Goal: Find specific page/section: Find specific page/section

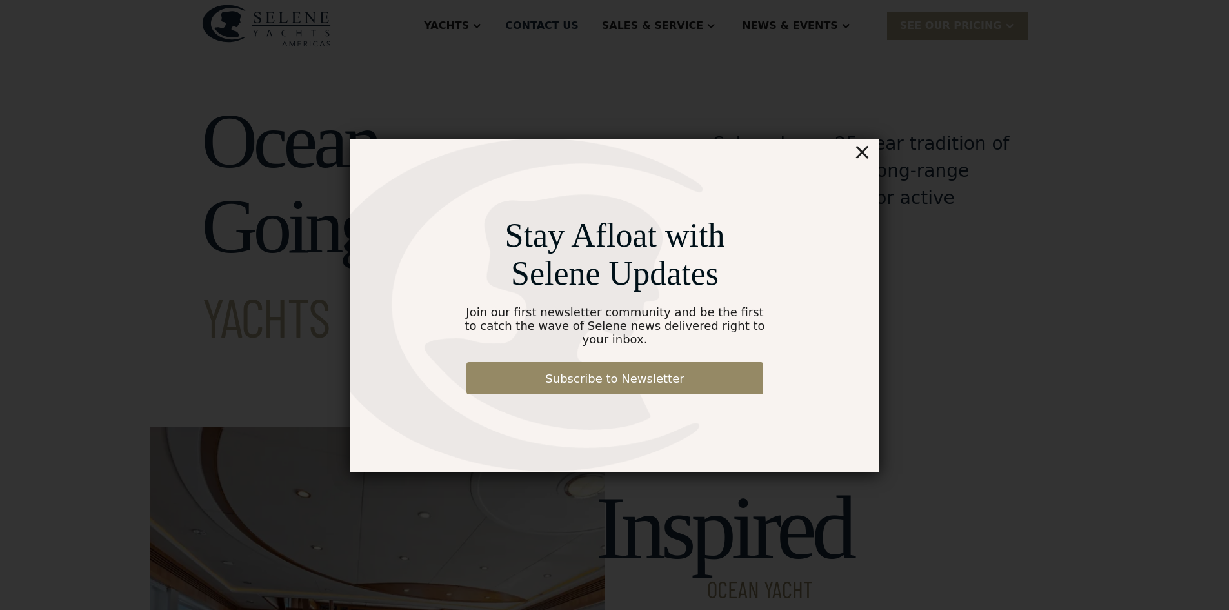
click at [866, 157] on div "×" at bounding box center [861, 152] width 19 height 26
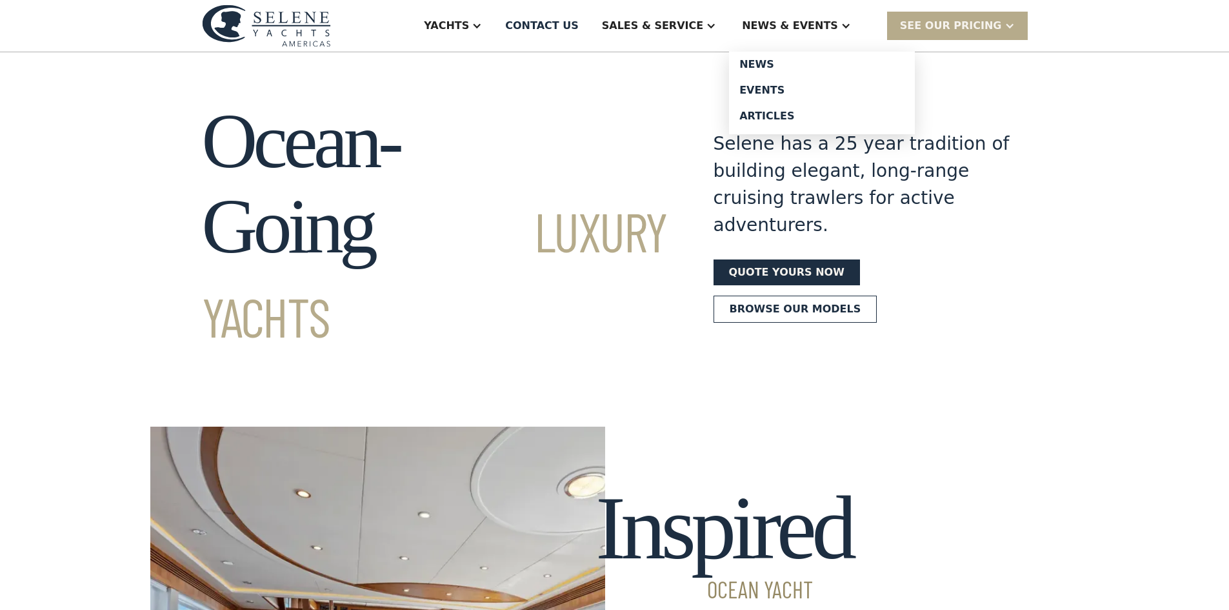
drag, startPoint x: 845, startPoint y: 23, endPoint x: 845, endPoint y: 35, distance: 12.3
click at [838, 22] on div "News & EVENTS" at bounding box center [790, 25] width 96 height 15
click at [828, 29] on div "News & EVENTS" at bounding box center [790, 25] width 96 height 15
click at [851, 25] on div at bounding box center [846, 26] width 10 height 10
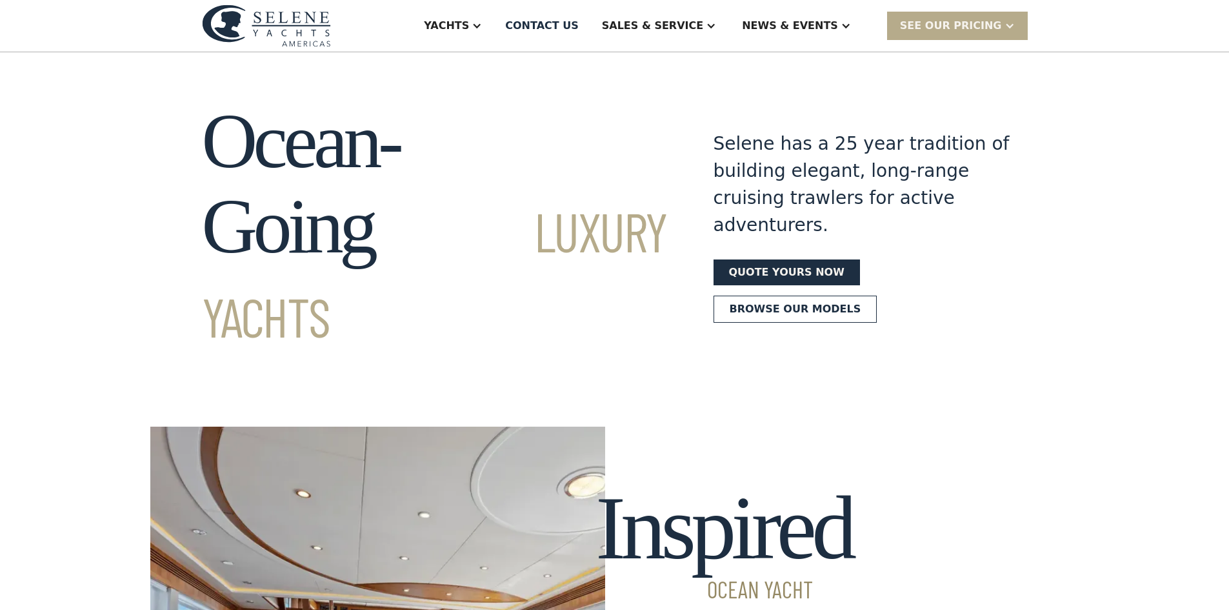
click at [851, 25] on div at bounding box center [846, 26] width 10 height 10
click at [839, 86] on div "Events" at bounding box center [821, 90] width 165 height 10
